Goal: Task Accomplishment & Management: Manage account settings

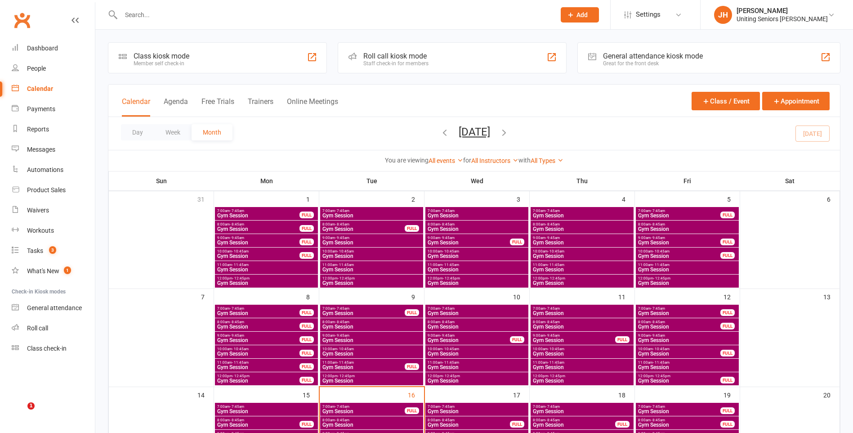
scroll to position [180, 0]
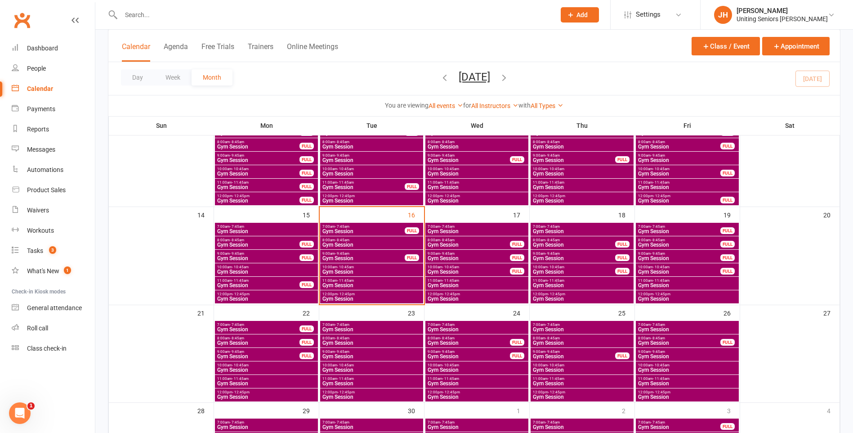
drag, startPoint x: 0, startPoint y: 0, endPoint x: 233, endPoint y: 13, distance: 233.4
click at [235, 13] on input "text" at bounding box center [333, 15] width 431 height 13
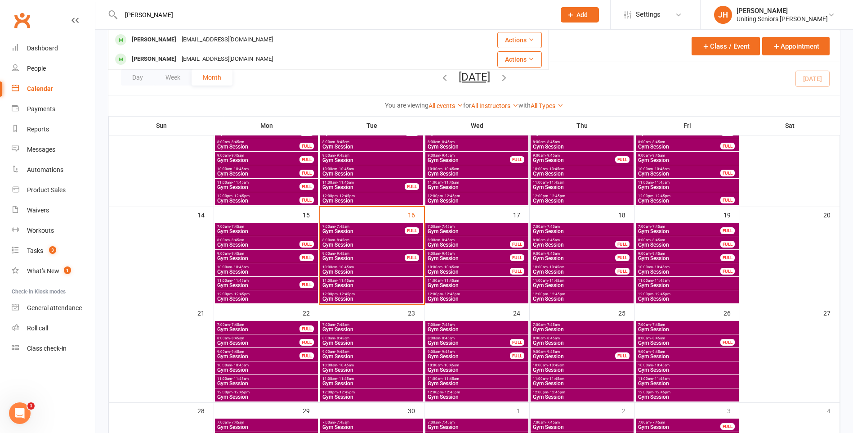
type input "[PERSON_NAME]"
click at [231, 34] on div "[EMAIL_ADDRESS][DOMAIN_NAME]" at bounding box center [227, 39] width 97 height 13
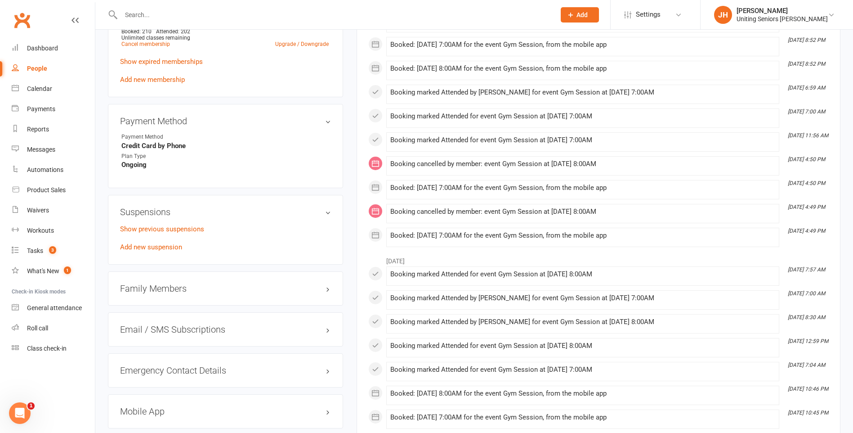
scroll to position [540, 0]
click at [139, 247] on link "Add new suspension" at bounding box center [151, 246] width 62 height 8
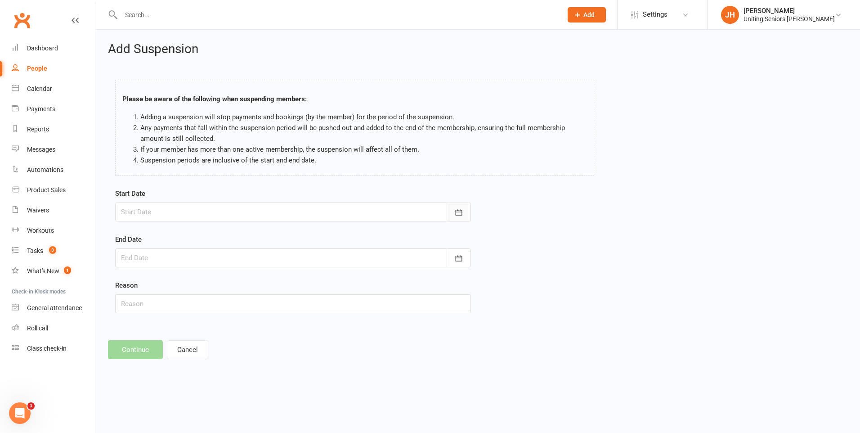
click at [460, 215] on icon "button" at bounding box center [458, 212] width 9 height 9
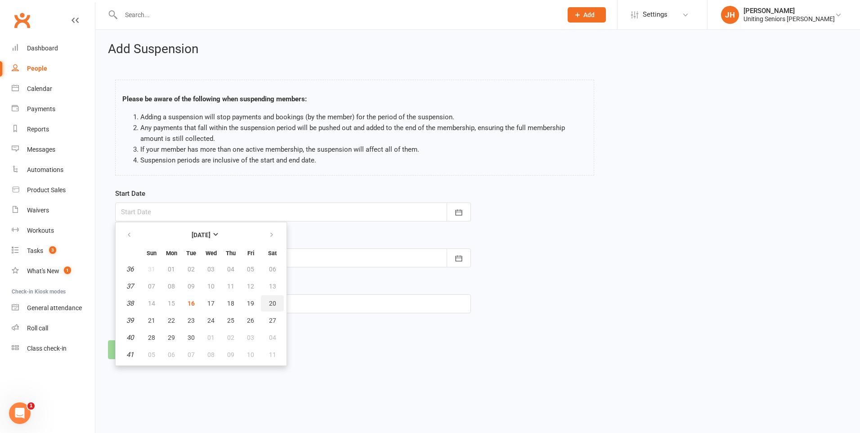
click at [271, 305] on span "20" at bounding box center [272, 303] width 7 height 7
type input "[DATE]"
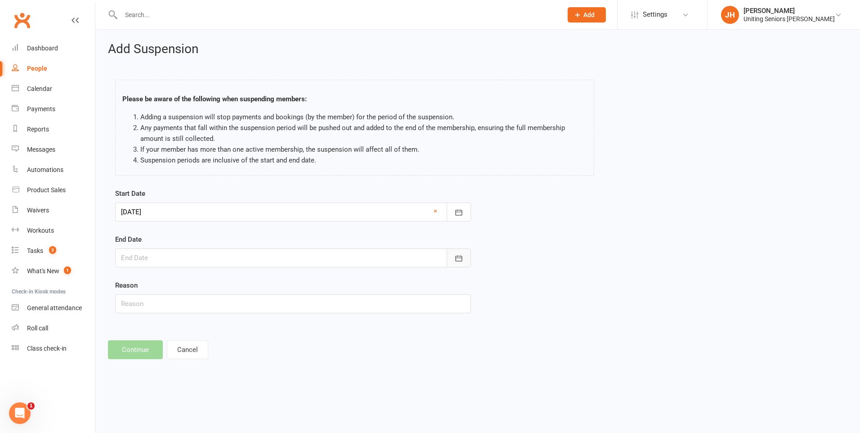
click at [454, 255] on button "button" at bounding box center [459, 257] width 24 height 19
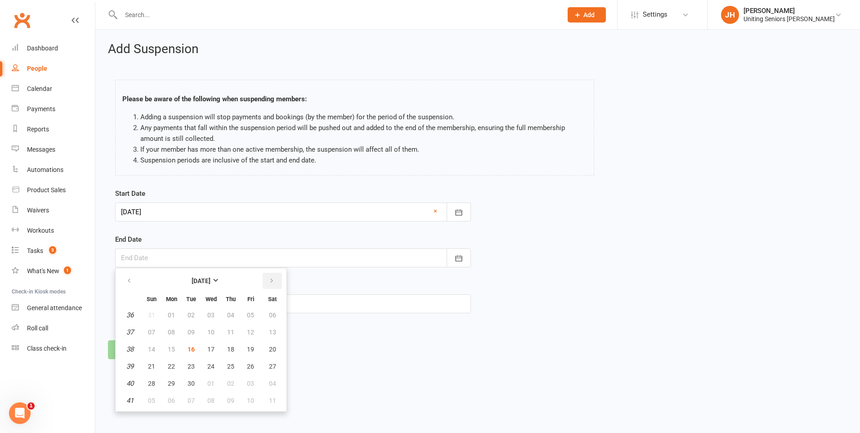
click at [274, 281] on icon "button" at bounding box center [272, 280] width 6 height 7
click at [193, 364] on span "21" at bounding box center [191, 366] width 7 height 7
type input "[DATE]"
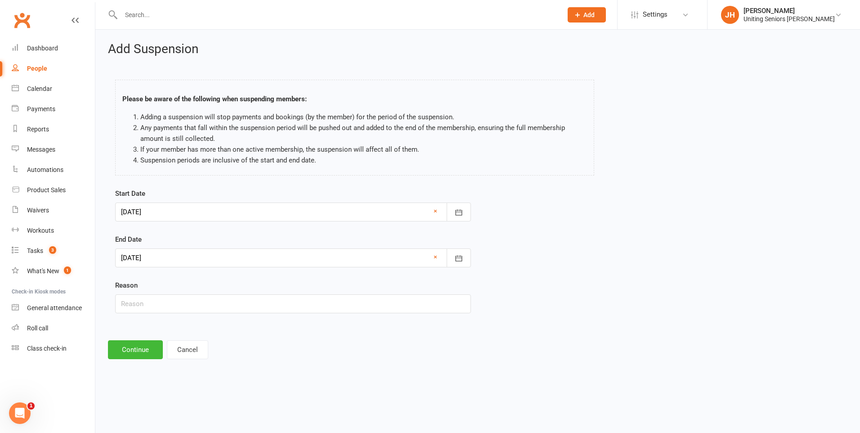
click at [265, 313] on div "Start Date [DATE] [DATE] Sun Mon Tue Wed Thu Fri Sat 36 31 01 02 03 04 05 06 37…" at bounding box center [292, 257] width 369 height 138
click at [263, 309] on input "text" at bounding box center [293, 303] width 356 height 19
type input "away"
click at [142, 352] on button "Continue" at bounding box center [135, 349] width 55 height 19
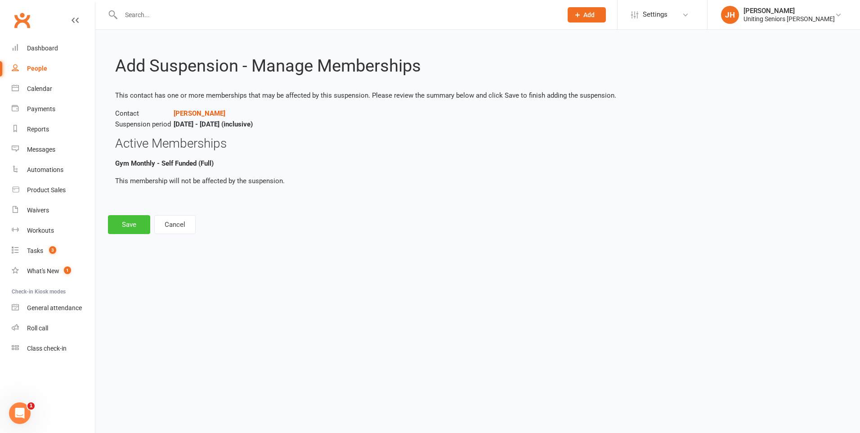
click at [131, 223] on button "Save" at bounding box center [129, 224] width 42 height 19
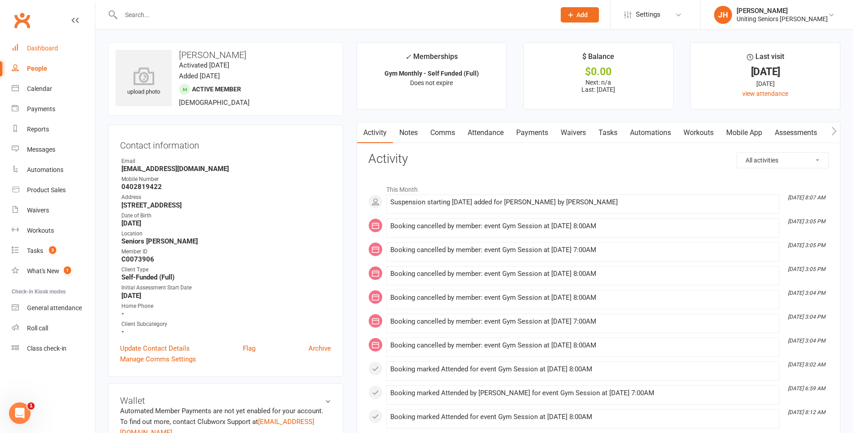
click at [53, 45] on div "Dashboard" at bounding box center [42, 48] width 31 height 7
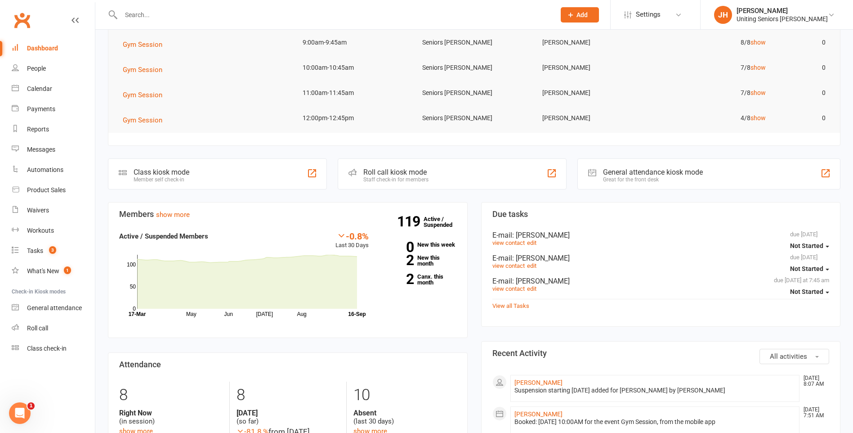
scroll to position [45, 0]
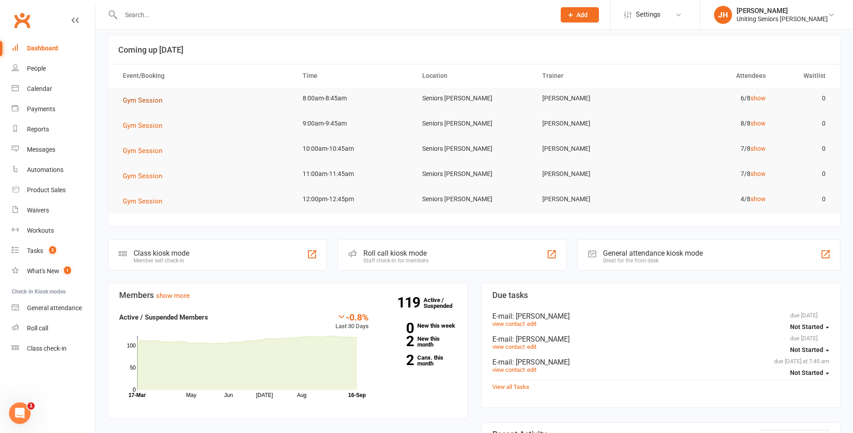
click at [138, 101] on span "Gym Session" at bounding box center [143, 100] width 40 height 8
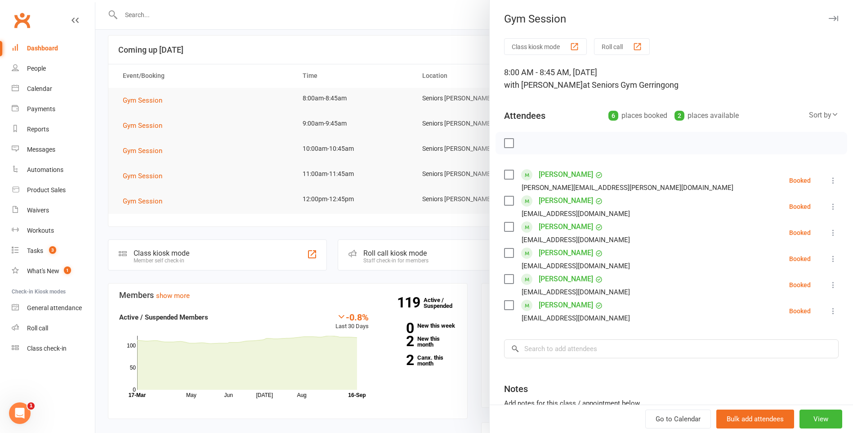
click at [829, 181] on icon at bounding box center [833, 180] width 9 height 9
drag, startPoint x: 787, startPoint y: 229, endPoint x: 723, endPoint y: 229, distance: 63.9
click at [787, 229] on link "Check in" at bounding box center [790, 234] width 97 height 18
click at [506, 201] on label at bounding box center [508, 200] width 9 height 9
click at [505, 229] on label at bounding box center [508, 226] width 9 height 9
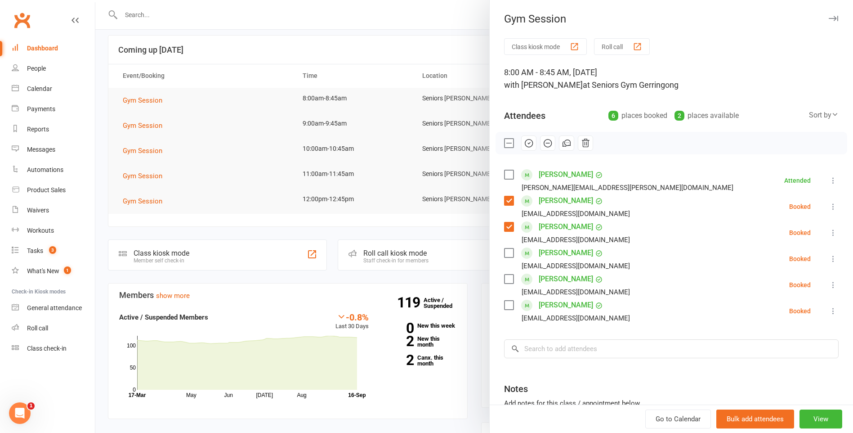
click at [507, 251] on label at bounding box center [508, 252] width 9 height 9
click at [504, 277] on label at bounding box center [508, 278] width 9 height 9
click at [506, 302] on label at bounding box center [508, 304] width 9 height 9
click at [528, 143] on icon "button" at bounding box center [529, 143] width 10 height 10
drag, startPoint x: 386, startPoint y: 49, endPoint x: 382, endPoint y: 43, distance: 7.3
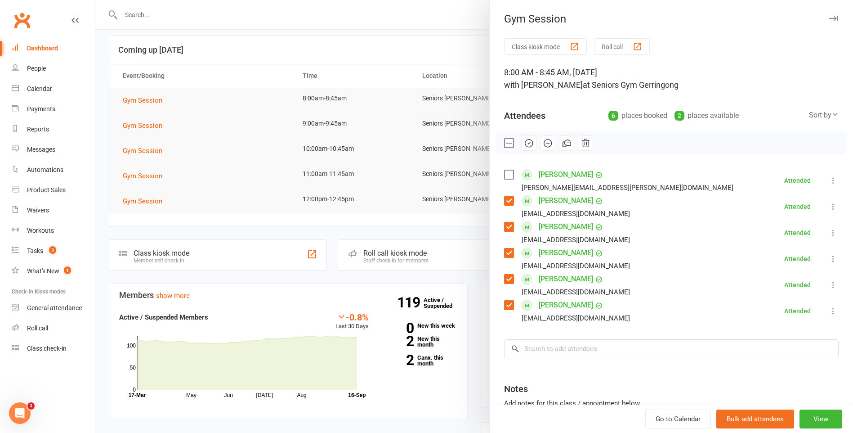
click at [386, 49] on div at bounding box center [474, 216] width 758 height 433
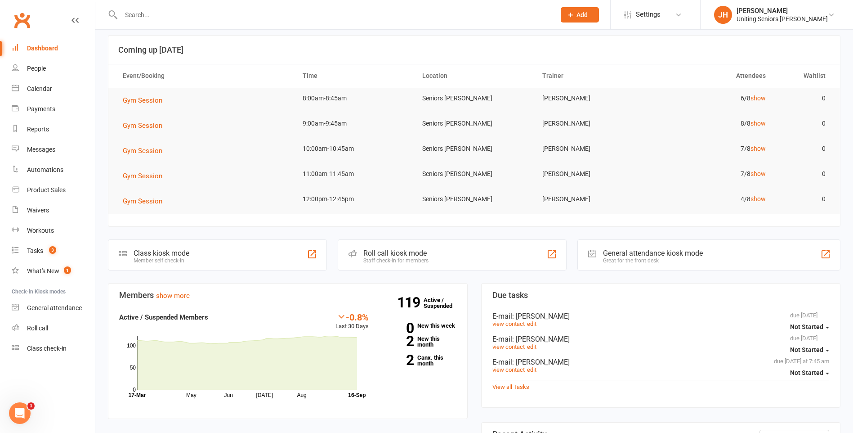
click at [141, 13] on input "text" at bounding box center [333, 15] width 431 height 13
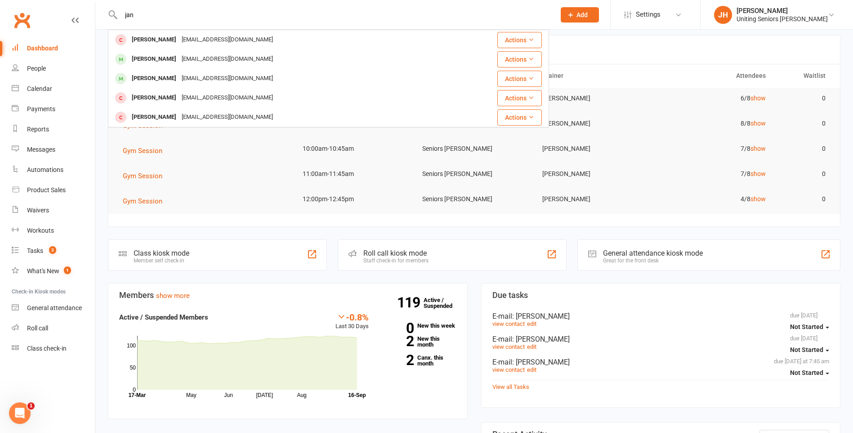
type input "jan"
click at [164, 43] on div "[PERSON_NAME]" at bounding box center [154, 39] width 50 height 13
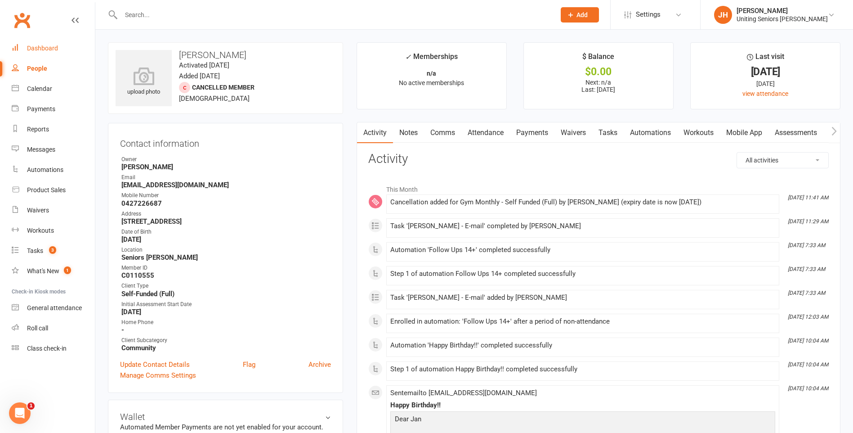
click at [47, 53] on link "Dashboard" at bounding box center [53, 48] width 83 height 20
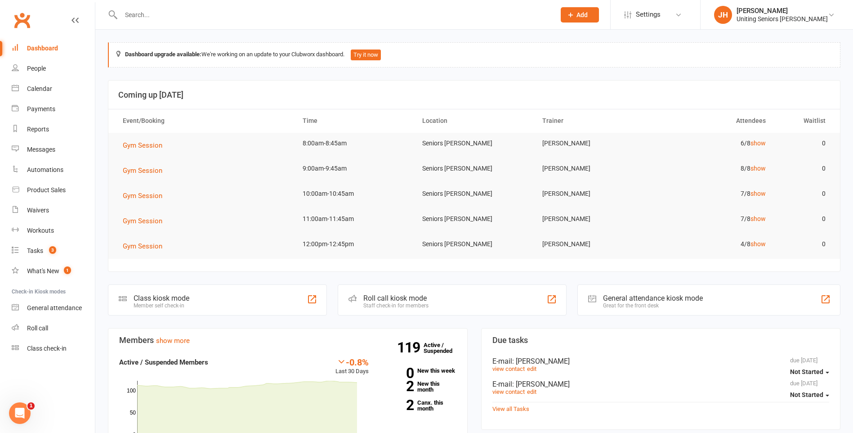
click at [324, 20] on input "text" at bounding box center [333, 15] width 431 height 13
click at [154, 147] on span "Gym Session" at bounding box center [143, 145] width 40 height 8
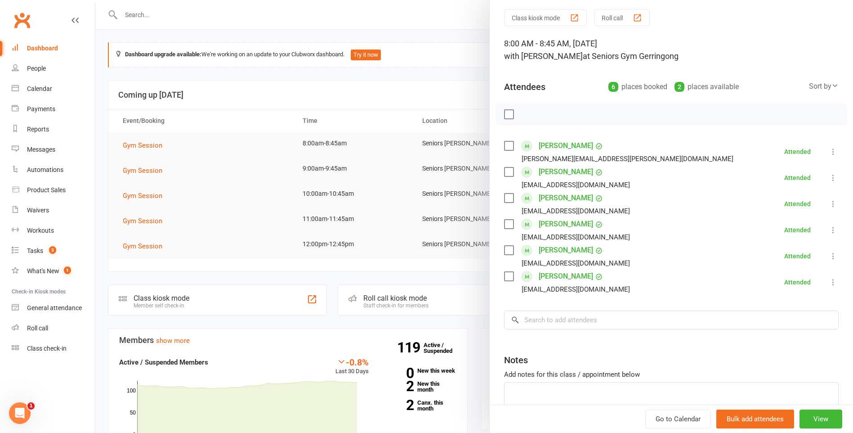
scroll to position [45, 0]
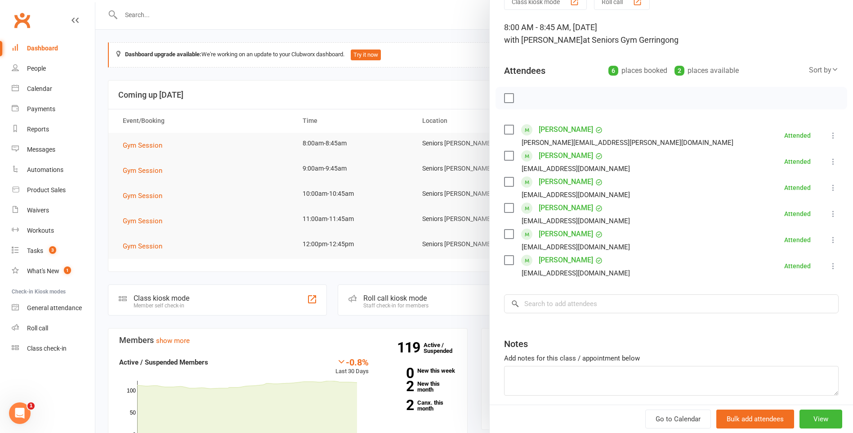
click at [280, 191] on div at bounding box center [474, 216] width 758 height 433
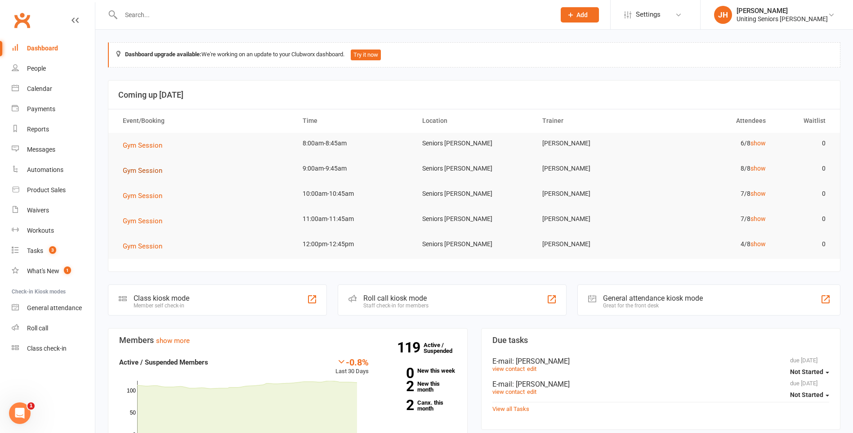
click at [153, 170] on span "Gym Session" at bounding box center [143, 170] width 40 height 8
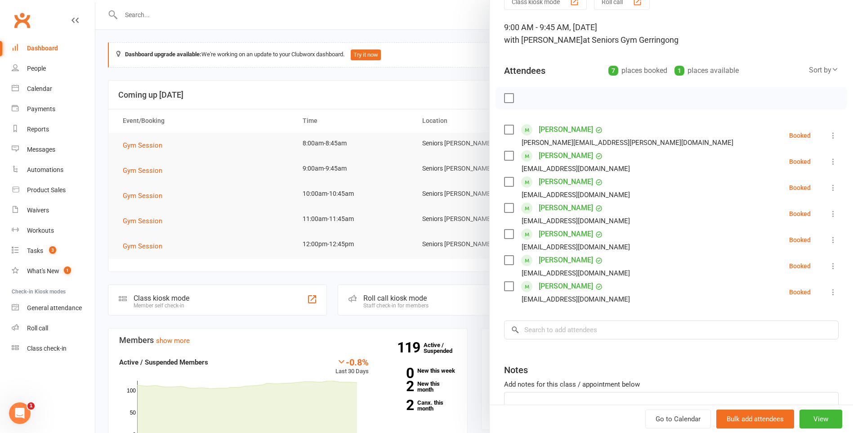
click at [429, 149] on div at bounding box center [474, 216] width 758 height 433
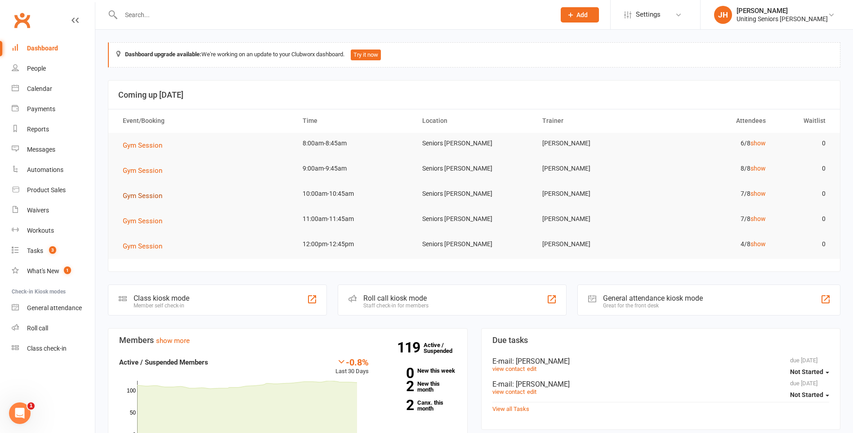
click at [150, 198] on span "Gym Session" at bounding box center [143, 196] width 40 height 8
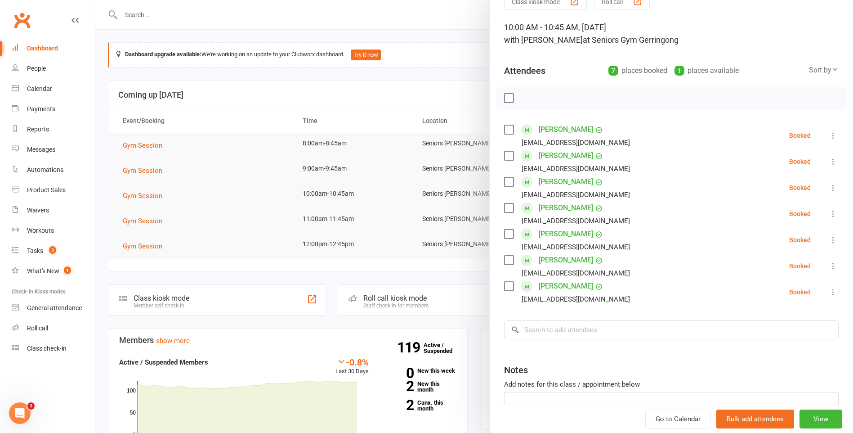
click at [290, 184] on div at bounding box center [474, 216] width 758 height 433
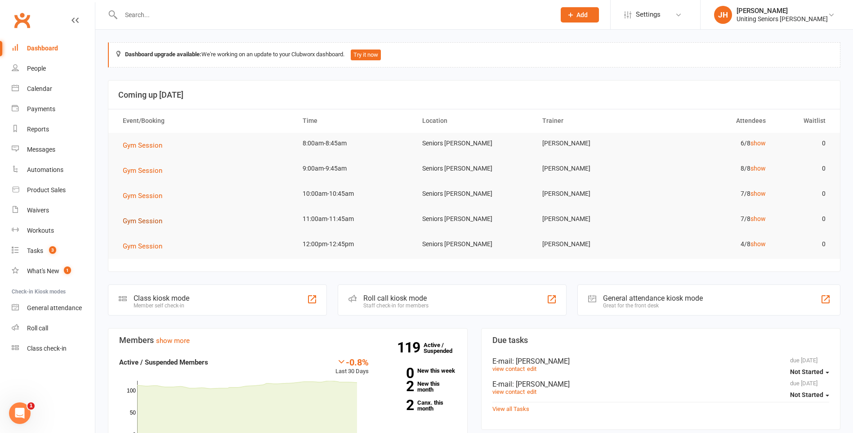
click at [157, 220] on span "Gym Session" at bounding box center [143, 221] width 40 height 8
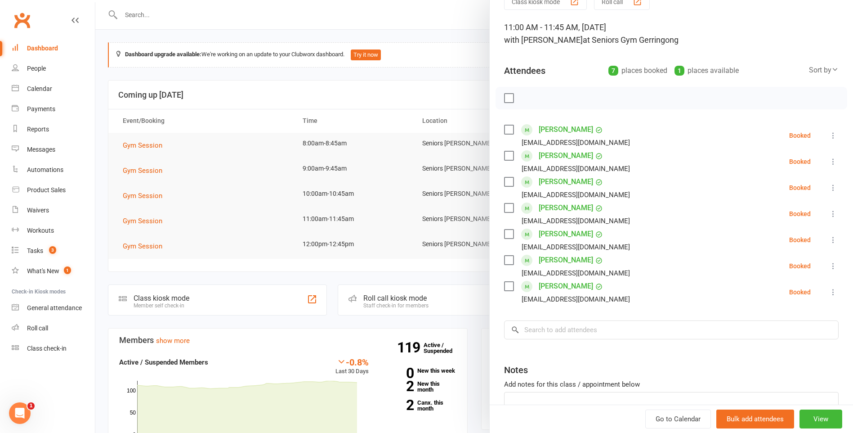
click at [176, 10] on div at bounding box center [474, 216] width 758 height 433
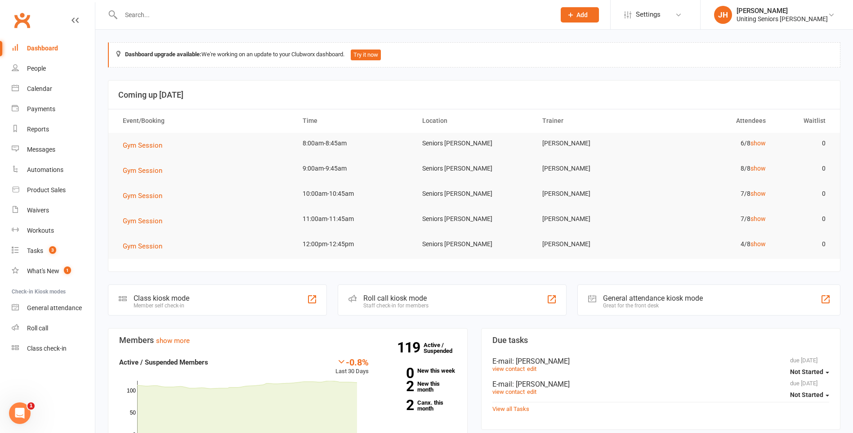
click at [151, 16] on input "text" at bounding box center [333, 15] width 431 height 13
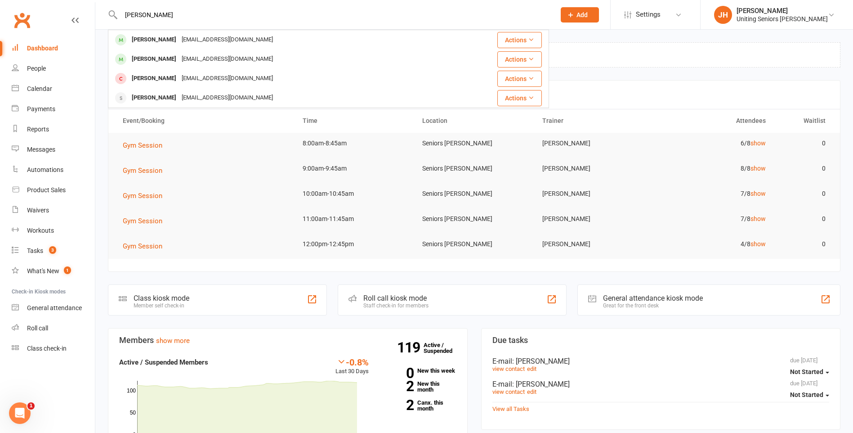
type input "[PERSON_NAME]"
click at [214, 37] on div "[EMAIL_ADDRESS][DOMAIN_NAME]" at bounding box center [227, 39] width 97 height 13
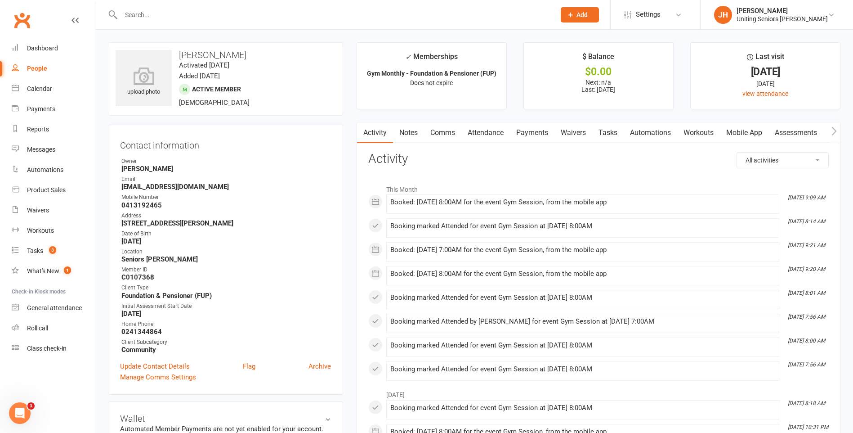
click at [184, 13] on input "text" at bounding box center [333, 15] width 431 height 13
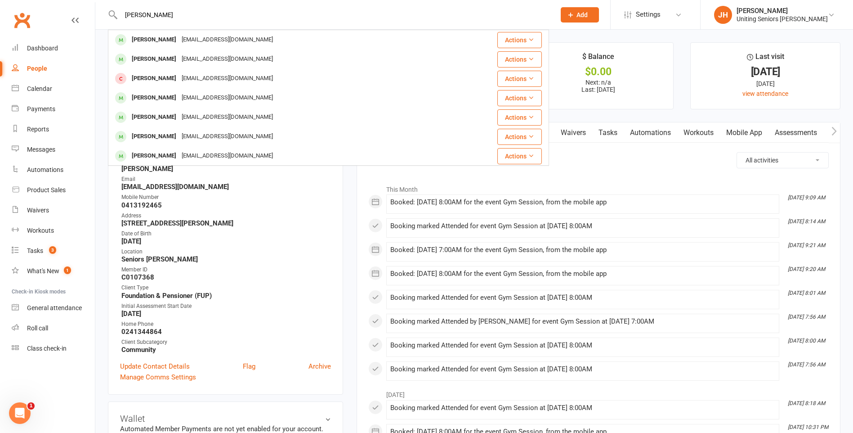
type input "[PERSON_NAME]"
click at [196, 32] on div "[PERSON_NAME] [EMAIL_ADDRESS][DOMAIN_NAME]" at bounding box center [277, 40] width 337 height 18
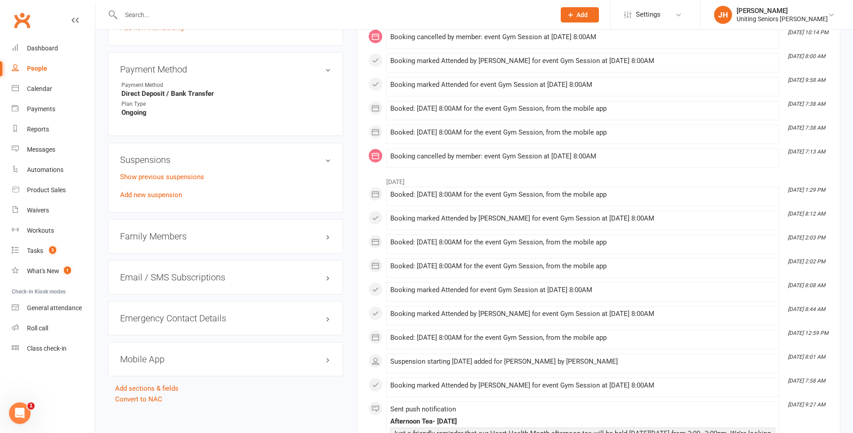
scroll to position [630, 0]
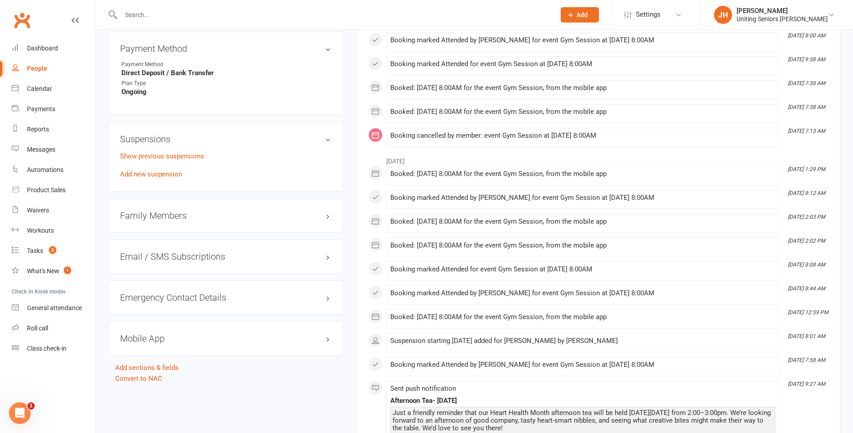
click at [143, 156] on link "Show previous suspensions" at bounding box center [162, 156] width 84 height 8
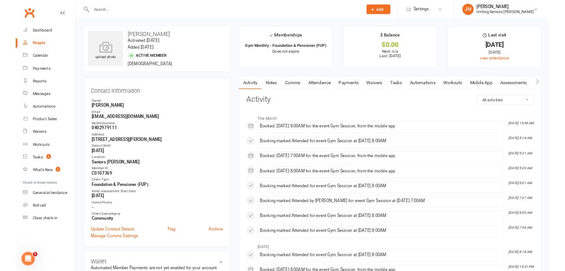
scroll to position [0, 0]
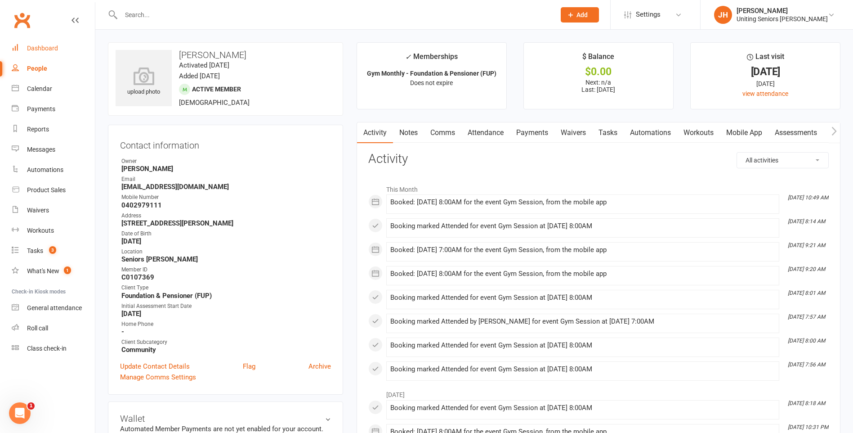
click at [59, 42] on link "Dashboard" at bounding box center [53, 48] width 83 height 20
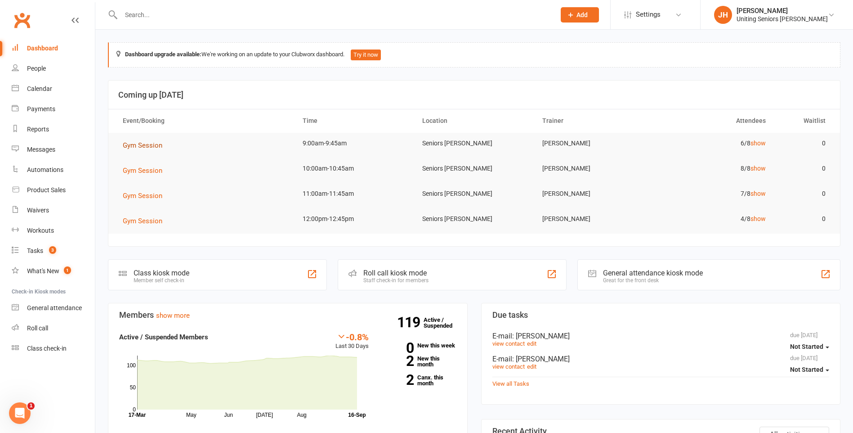
click at [155, 147] on span "Gym Session" at bounding box center [143, 145] width 40 height 8
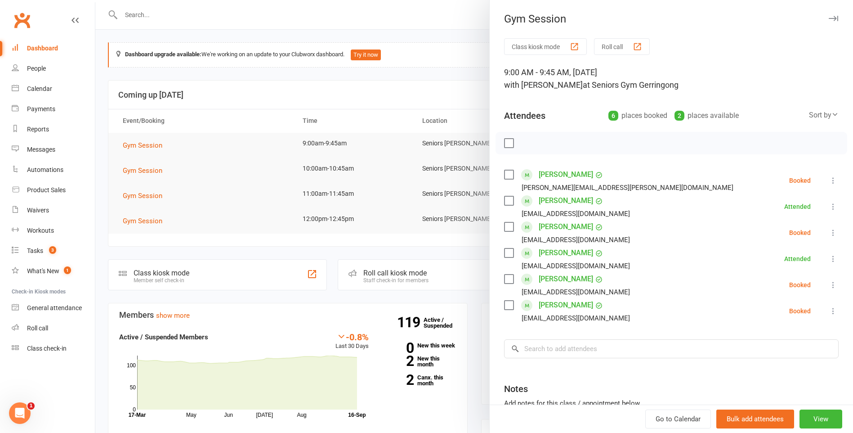
click at [509, 226] on label at bounding box center [508, 226] width 9 height 9
click at [524, 140] on icon "button" at bounding box center [529, 143] width 10 height 10
click at [430, 75] on div at bounding box center [474, 216] width 758 height 433
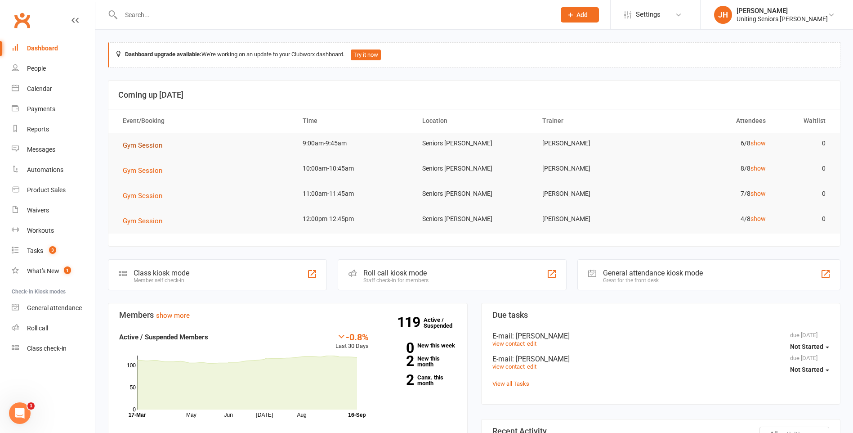
click at [147, 141] on span "Gym Session" at bounding box center [143, 145] width 40 height 8
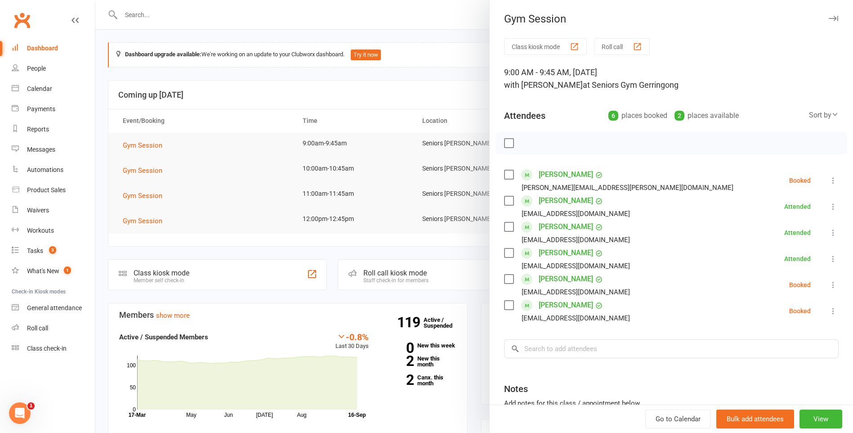
click at [828, 283] on button at bounding box center [833, 284] width 11 height 11
click at [783, 336] on link "Check in" at bounding box center [790, 338] width 97 height 18
drag, startPoint x: 783, startPoint y: 336, endPoint x: 678, endPoint y: 295, distance: 112.3
click at [678, 295] on div "Class kiosk mode Roll call 9:00 AM - 9:45 AM, [DATE] with [PERSON_NAME] at Seni…" at bounding box center [671, 261] width 363 height 447
click at [829, 307] on icon at bounding box center [833, 310] width 9 height 9
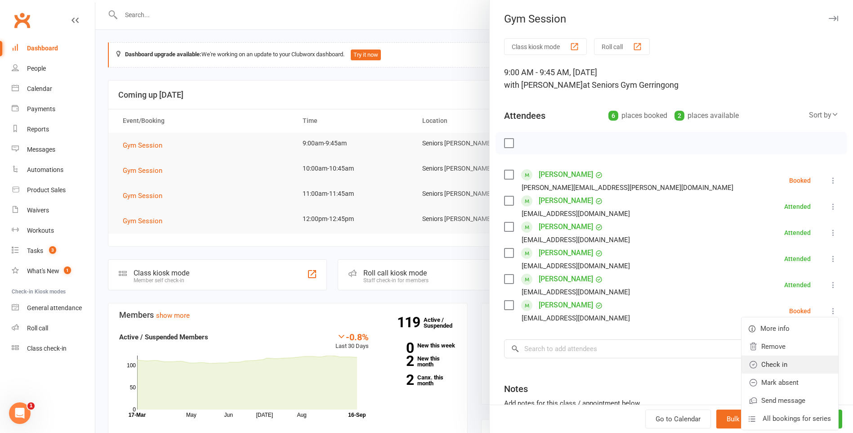
click at [789, 359] on link "Check in" at bounding box center [790, 364] width 97 height 18
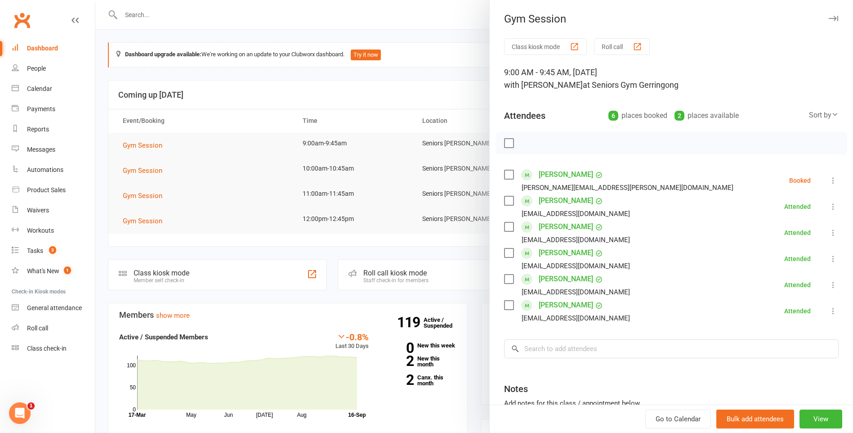
click at [367, 128] on div at bounding box center [474, 216] width 758 height 433
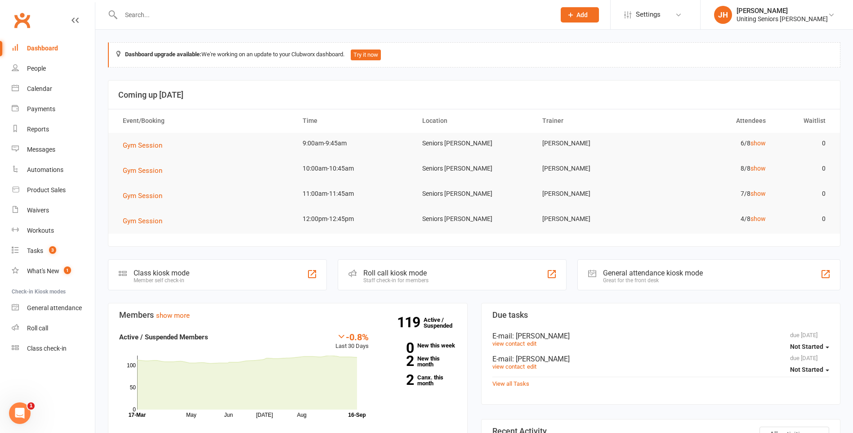
click at [148, 9] on input "text" at bounding box center [333, 15] width 431 height 13
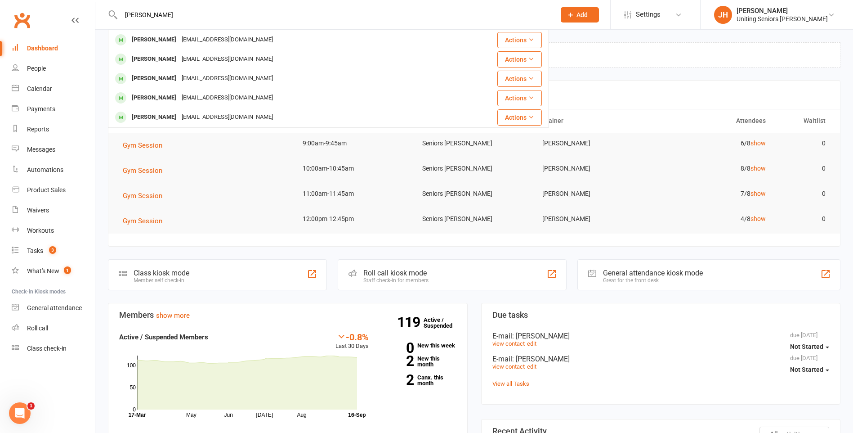
type input "[PERSON_NAME]"
click at [171, 43] on div "[PERSON_NAME]" at bounding box center [154, 39] width 50 height 13
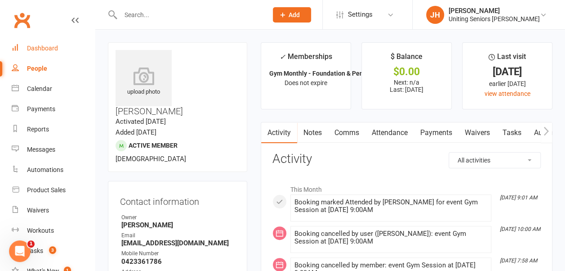
click at [49, 48] on div "Dashboard" at bounding box center [42, 48] width 31 height 7
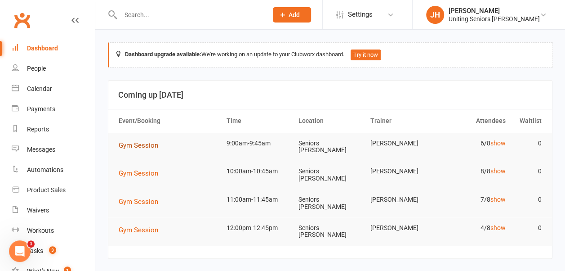
click at [149, 148] on span "Gym Session" at bounding box center [139, 145] width 40 height 8
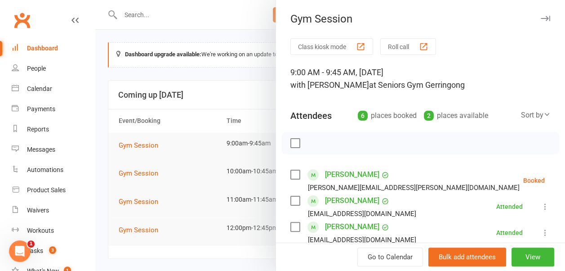
click at [563, 180] on icon at bounding box center [567, 180] width 9 height 9
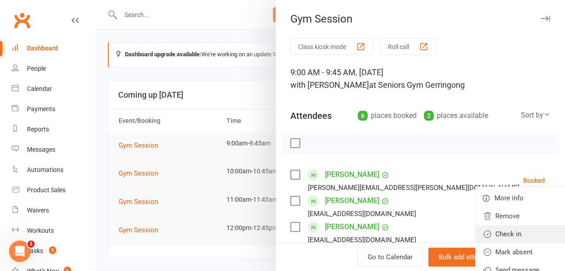
click at [504, 230] on link "Check in" at bounding box center [524, 234] width 97 height 18
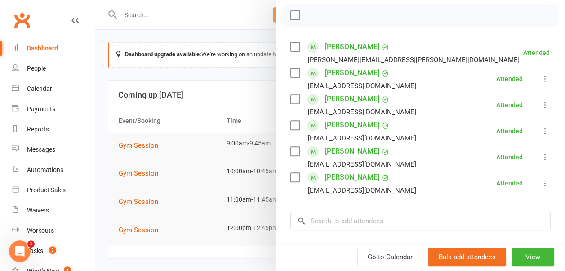
scroll to position [128, 0]
click at [235, 90] on div at bounding box center [330, 135] width 470 height 271
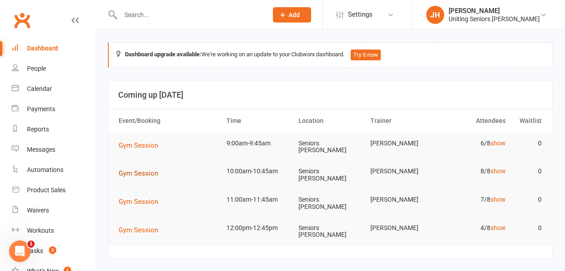
click at [143, 169] on span "Gym Session" at bounding box center [139, 173] width 40 height 8
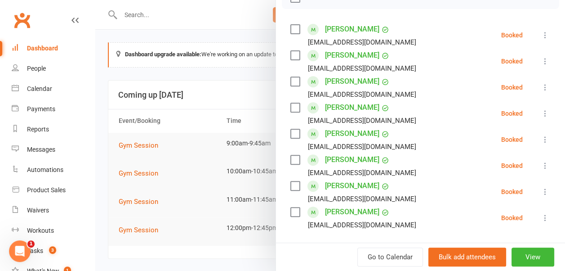
scroll to position [146, 0]
click at [200, 139] on div at bounding box center [330, 135] width 470 height 271
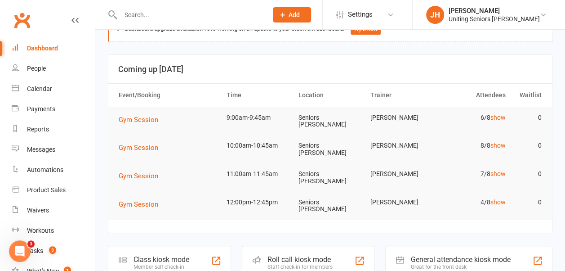
scroll to position [26, 0]
click at [143, 203] on span "Gym Session" at bounding box center [139, 204] width 40 height 8
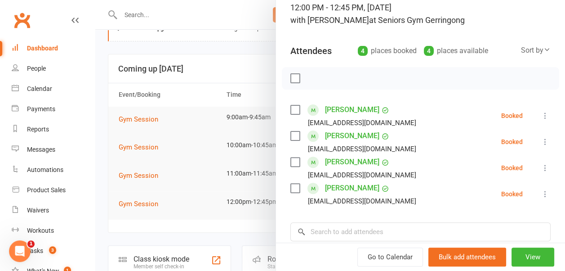
scroll to position [67, 0]
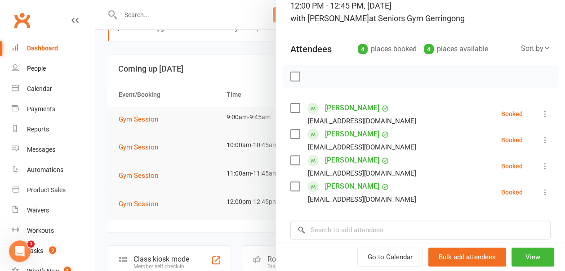
click at [214, 130] on div at bounding box center [330, 135] width 470 height 271
